Goal: Information Seeking & Learning: Understand process/instructions

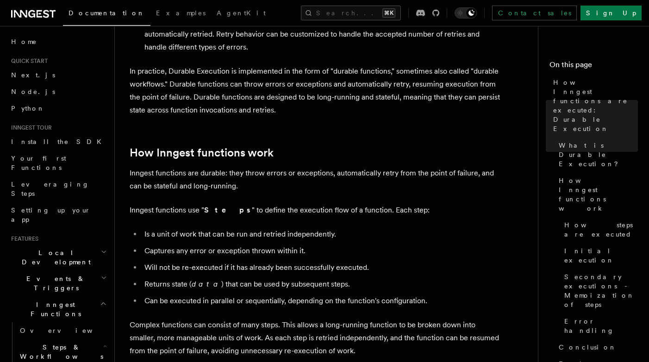
scroll to position [341, 0]
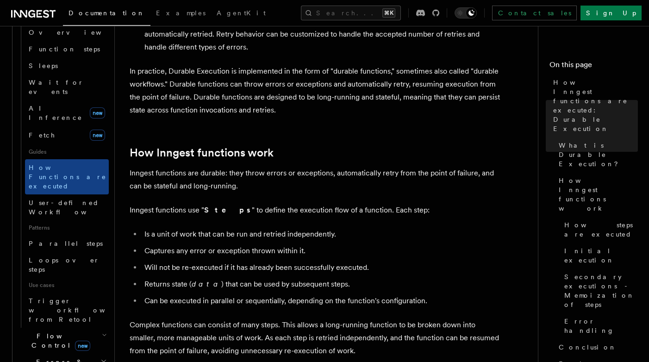
click at [43, 331] on span "Flow Control new" at bounding box center [59, 340] width 86 height 19
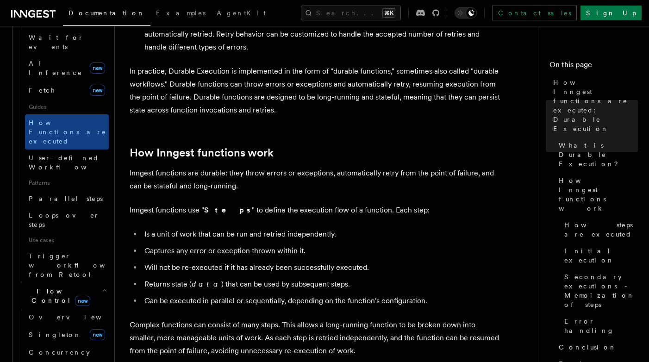
scroll to position [387, 0]
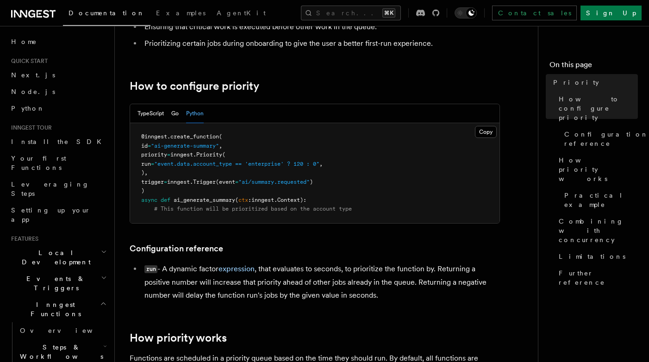
scroll to position [136, 0]
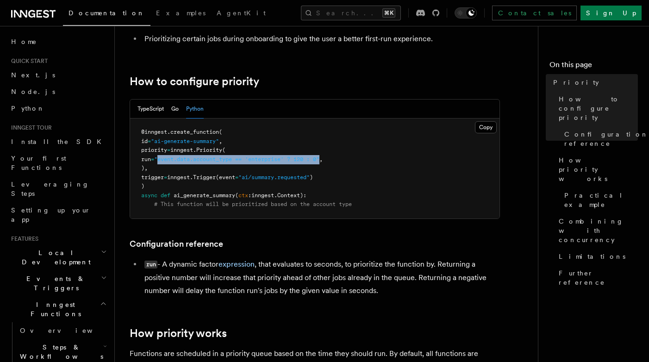
drag, startPoint x: 172, startPoint y: 158, endPoint x: 337, endPoint y: 160, distance: 164.7
click at [319, 160] on span ""event.data.account_type == 'enterprise' ? 120 : 0"" at bounding box center [236, 159] width 165 height 6
copy span "event.data.account_type == 'enterprise' ? 120 : 0""
